Goal: Task Accomplishment & Management: Use online tool/utility

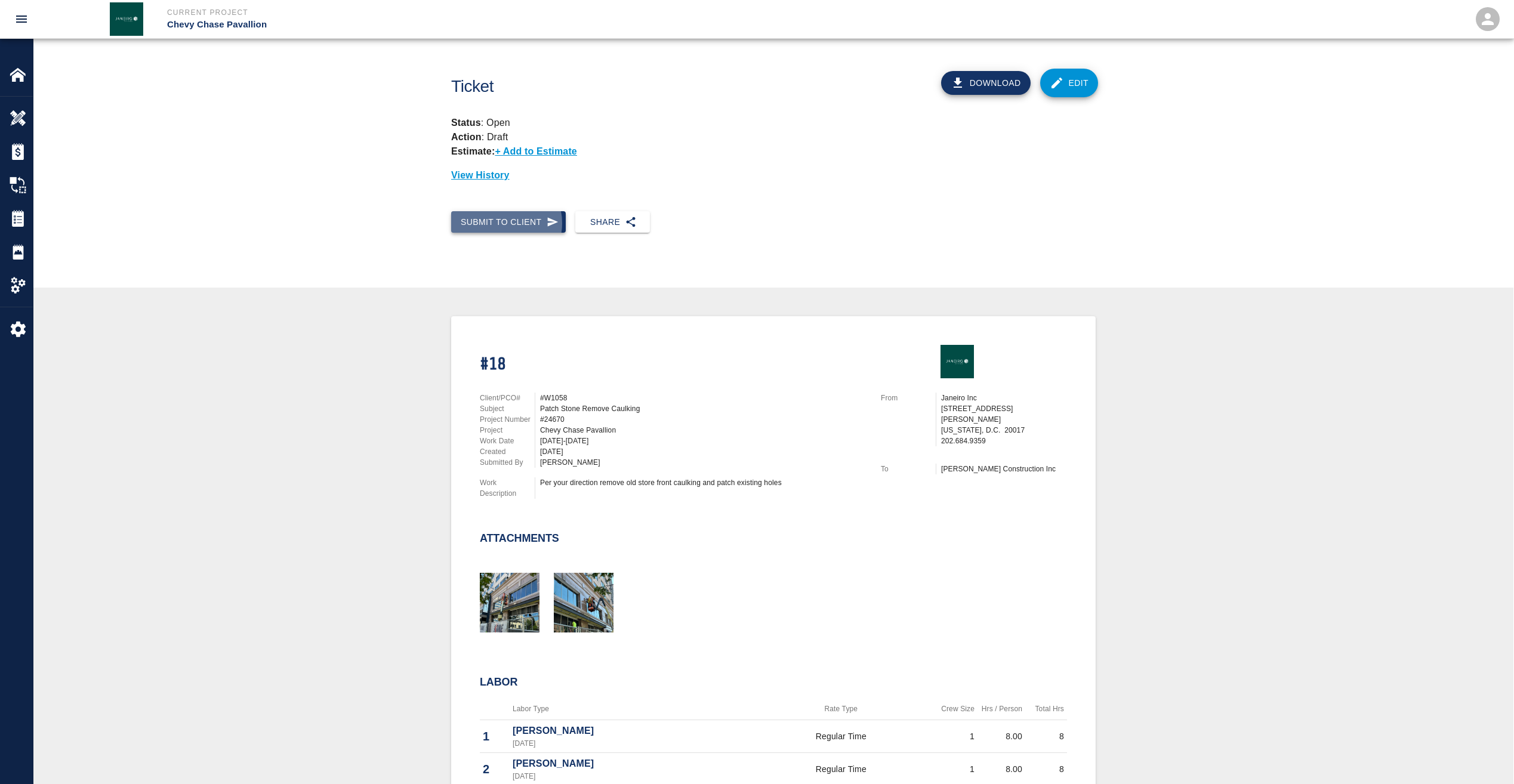
click at [501, 223] on button "Submit to Client" at bounding box center [508, 222] width 115 height 22
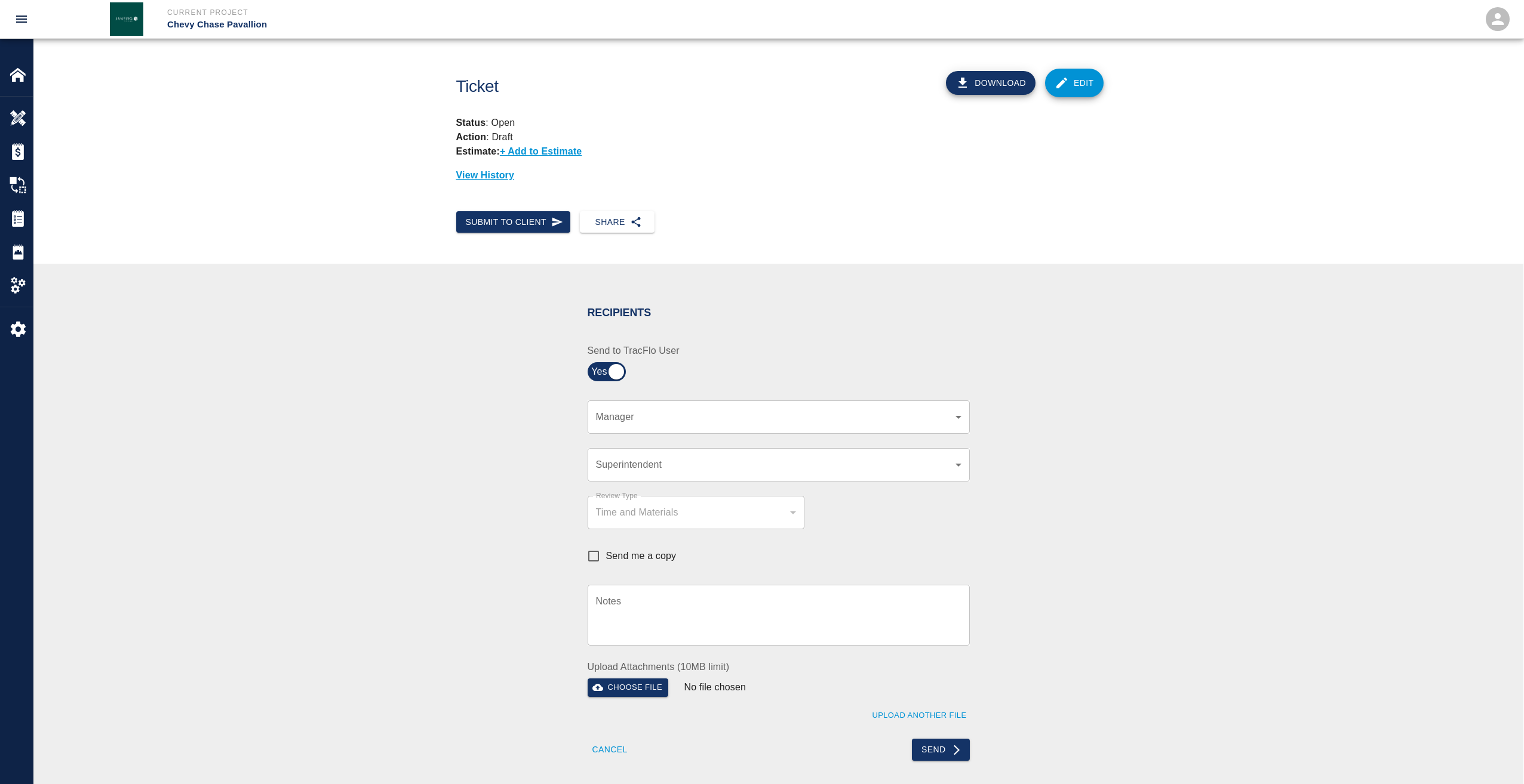
click at [613, 423] on body "Current Project Chevy Chase Pavallion Home Chevy Chase Pavallion Overview Estim…" at bounding box center [762, 392] width 1524 height 784
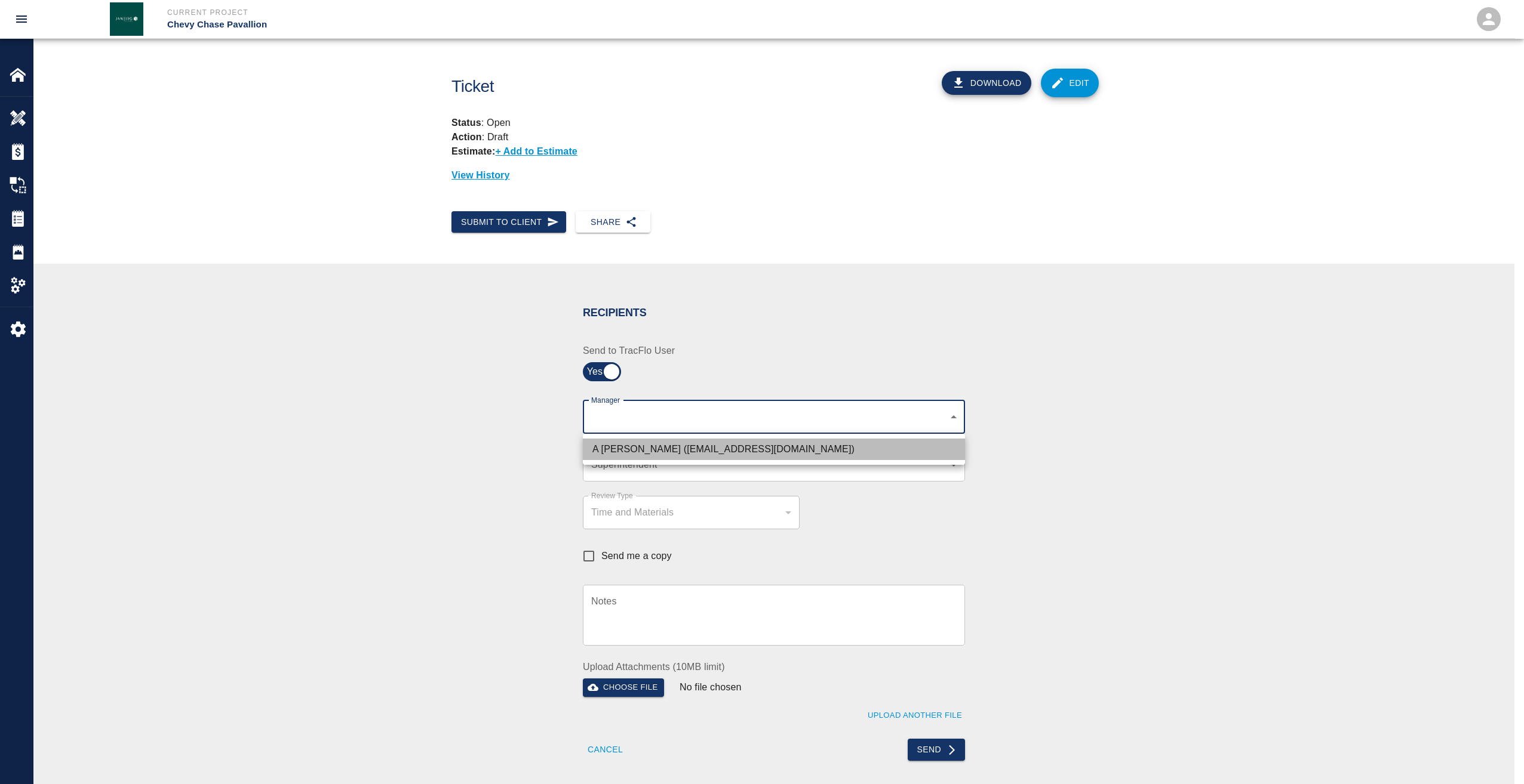
click at [619, 451] on li "A Killion (akillion@kaneconstruction.com)" at bounding box center [774, 450] width 382 height 21
type input "9bffa239-15ce-4edf-bf52-fac04538929a"
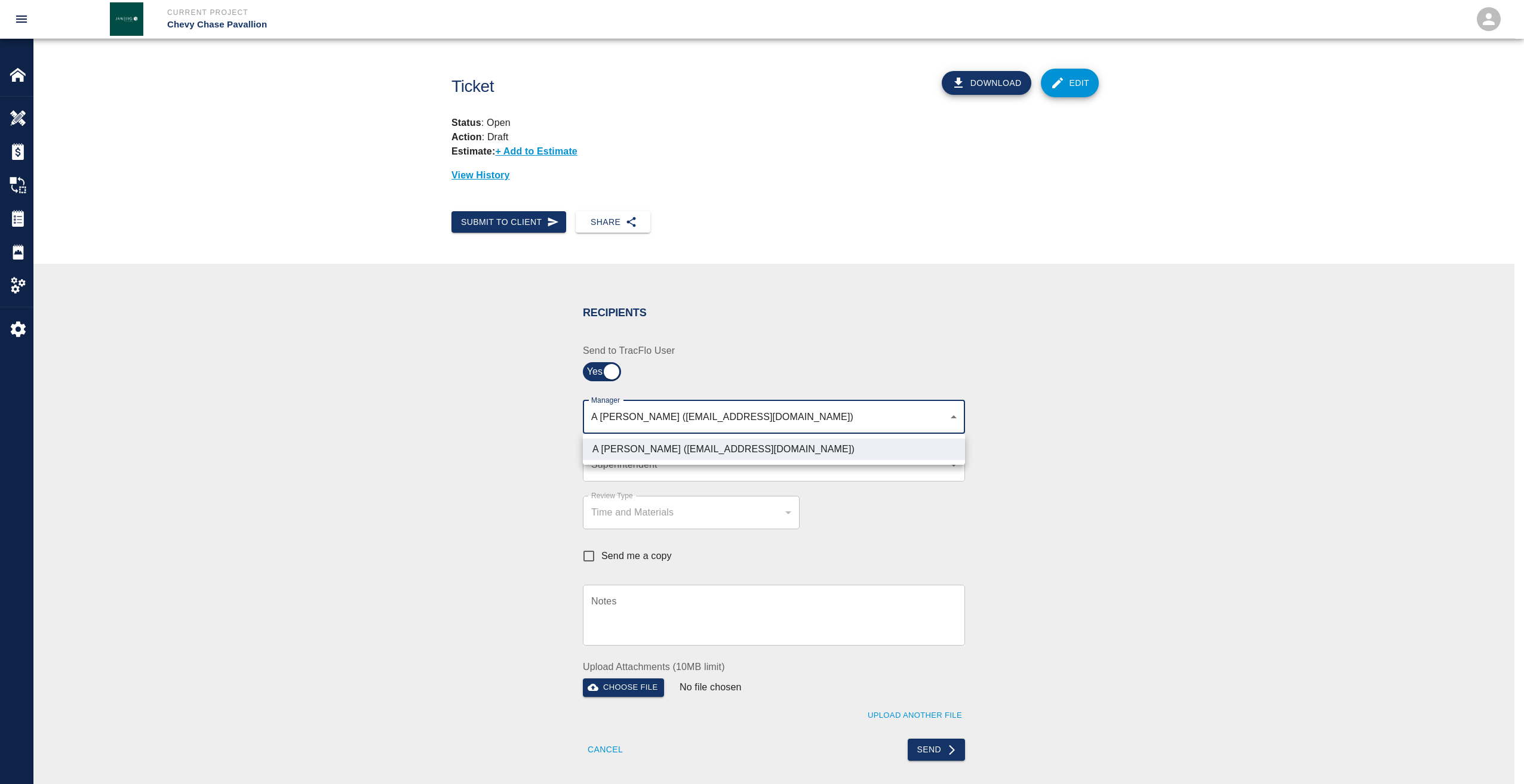
click at [619, 466] on div at bounding box center [762, 392] width 1524 height 784
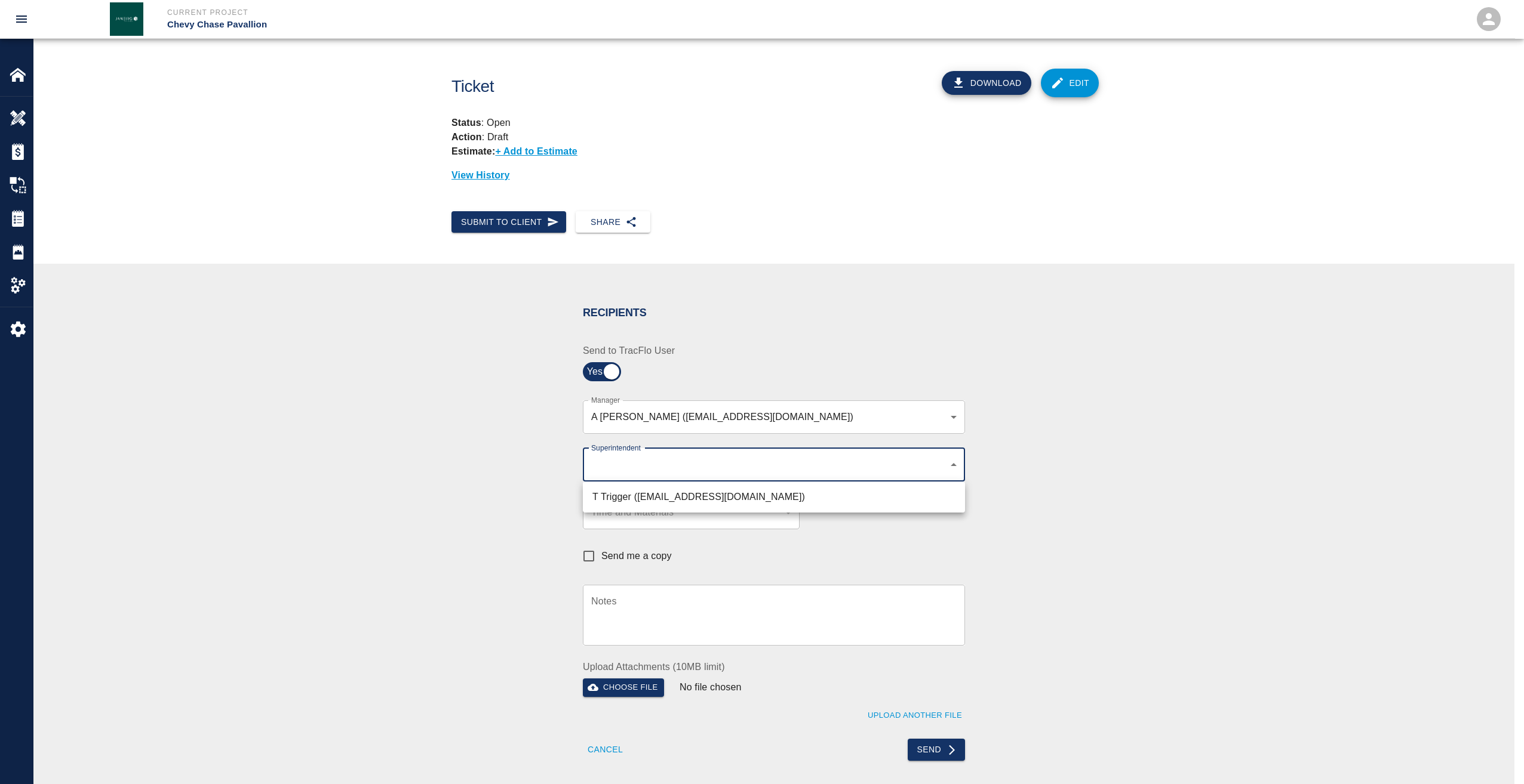
drag, startPoint x: 621, startPoint y: 466, endPoint x: 628, endPoint y: 480, distance: 15.7
click at [628, 479] on body "Current Project Chevy Chase Pavallion Home Chevy Chase Pavallion Overview Estim…" at bounding box center [762, 392] width 1524 height 784
click at [628, 499] on li "T Trigger (ttrigger@kaneconstrructionc.com)" at bounding box center [774, 497] width 382 height 21
type input "b74f133e-1e2f-49a5-b092-b475d5c6f6c3"
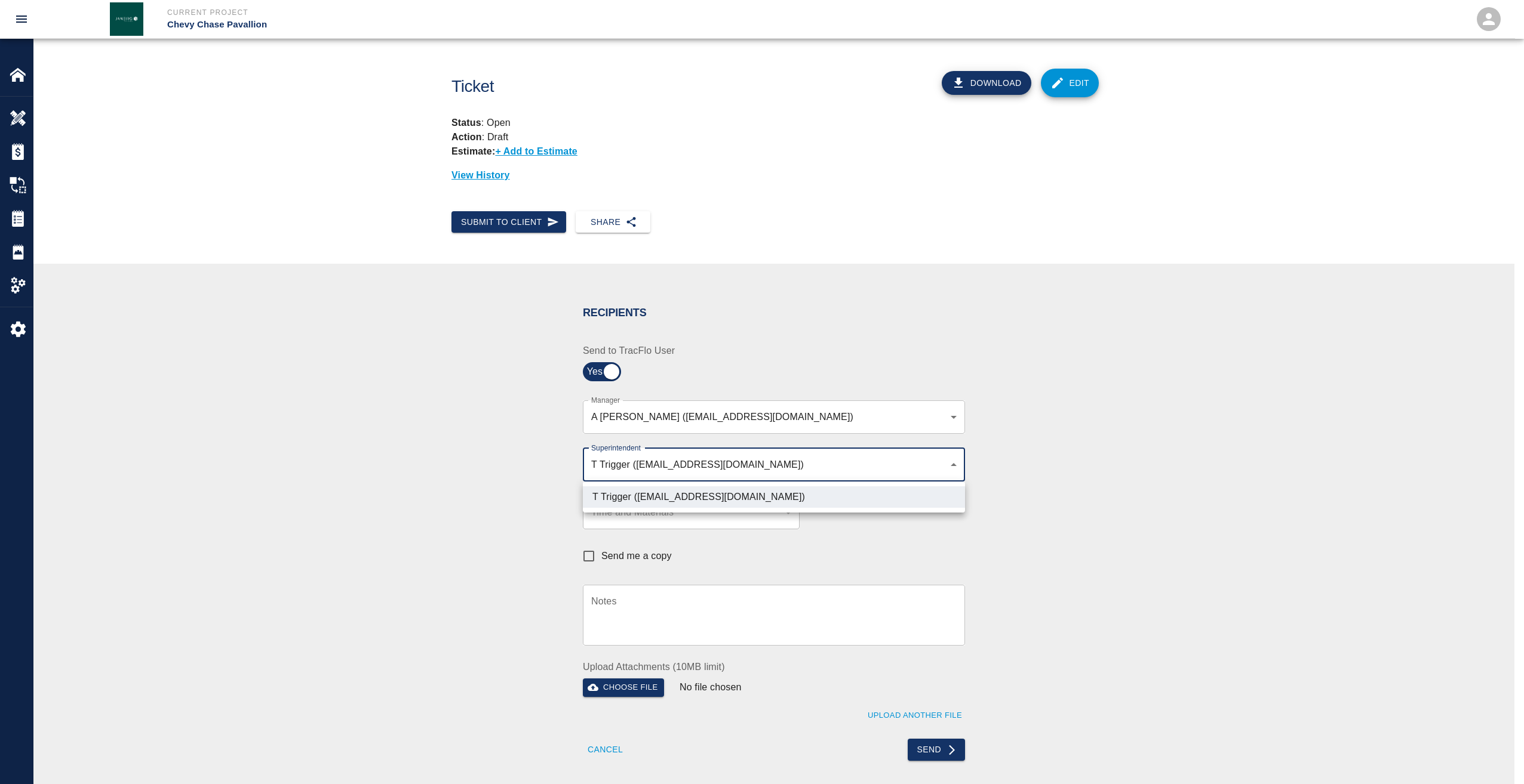
click at [929, 753] on div at bounding box center [762, 392] width 1524 height 784
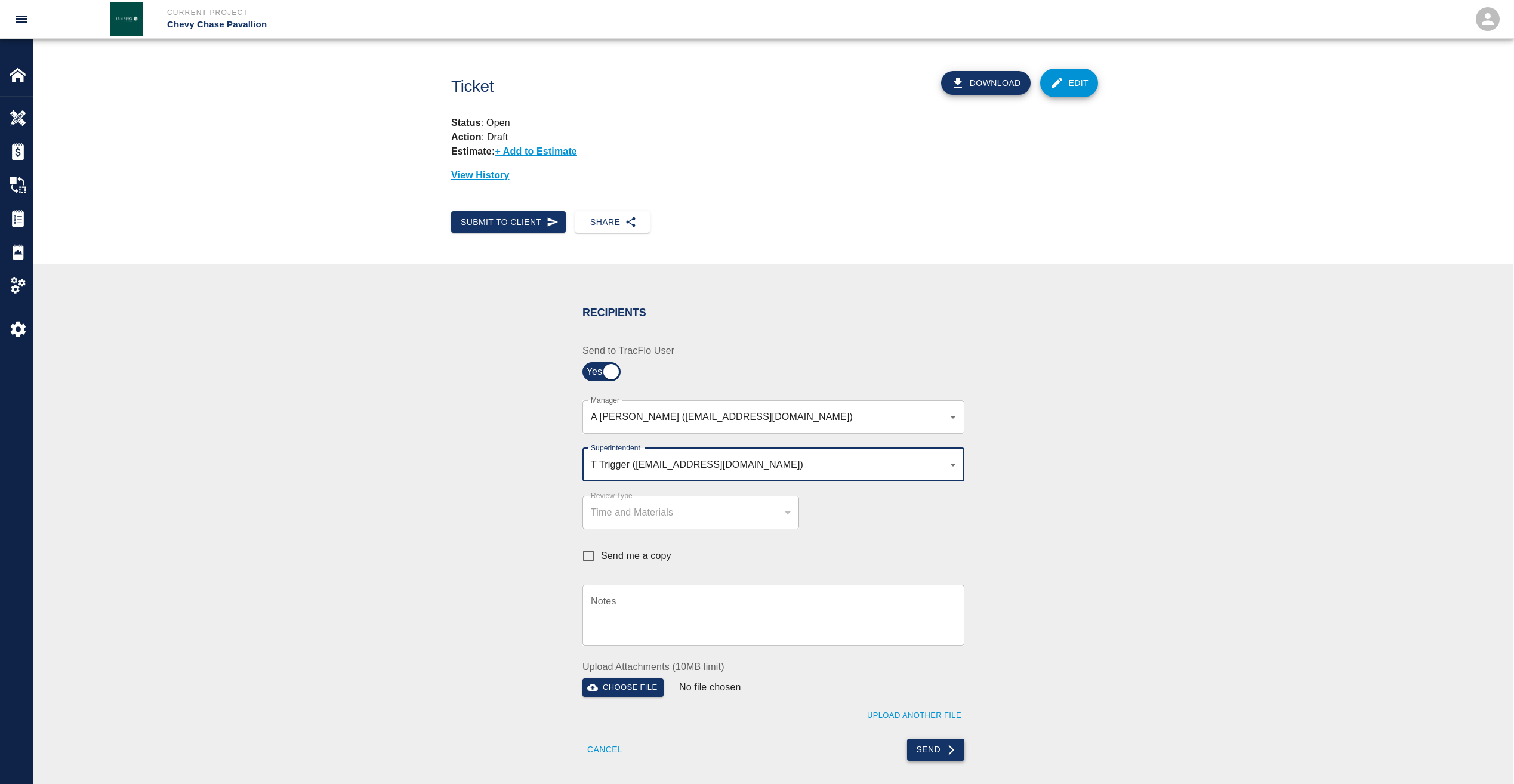
click at [933, 749] on button "Send" at bounding box center [936, 749] width 58 height 22
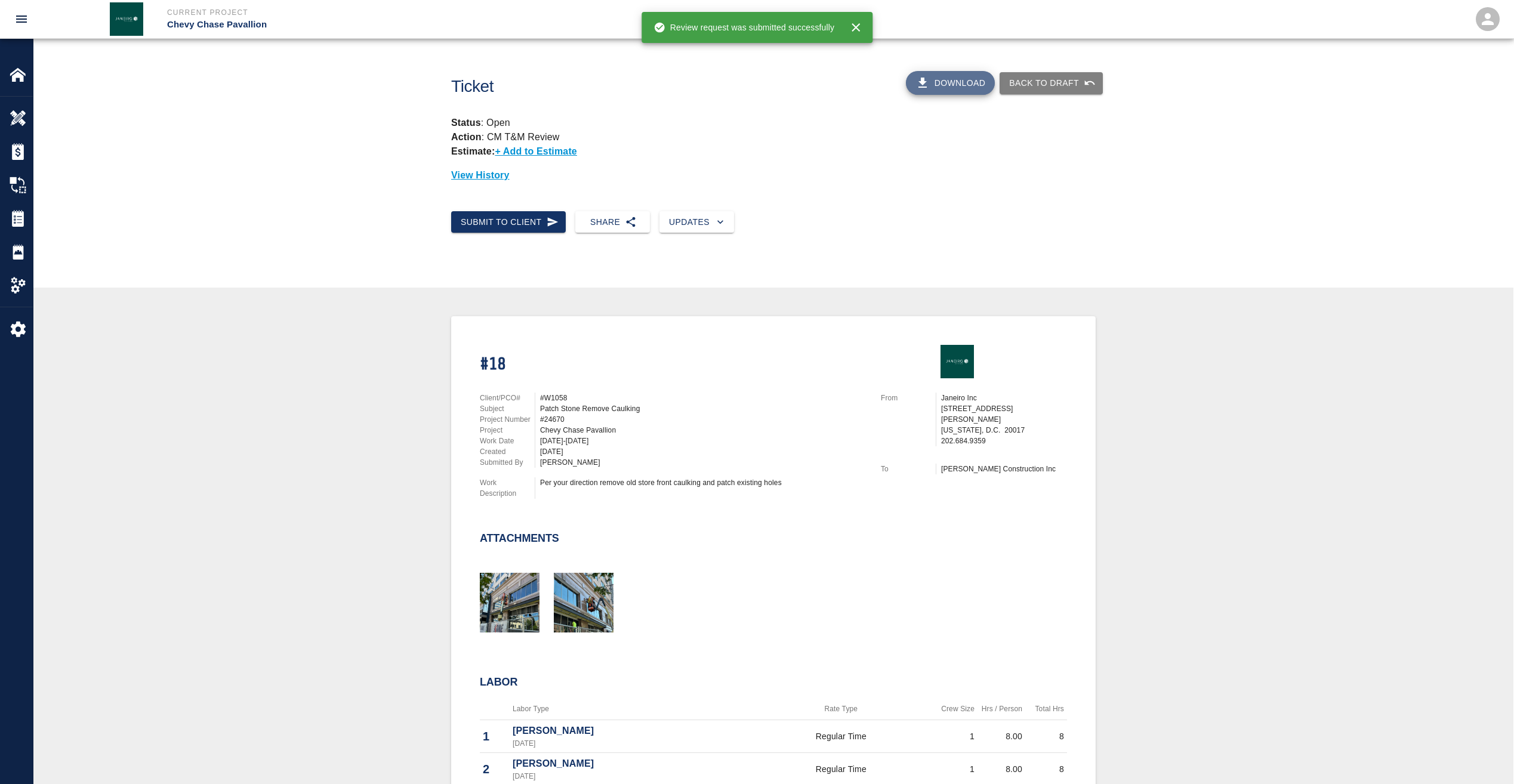
click at [958, 84] on button "Download" at bounding box center [951, 83] width 90 height 24
